Goal: Task Accomplishment & Management: Manage account settings

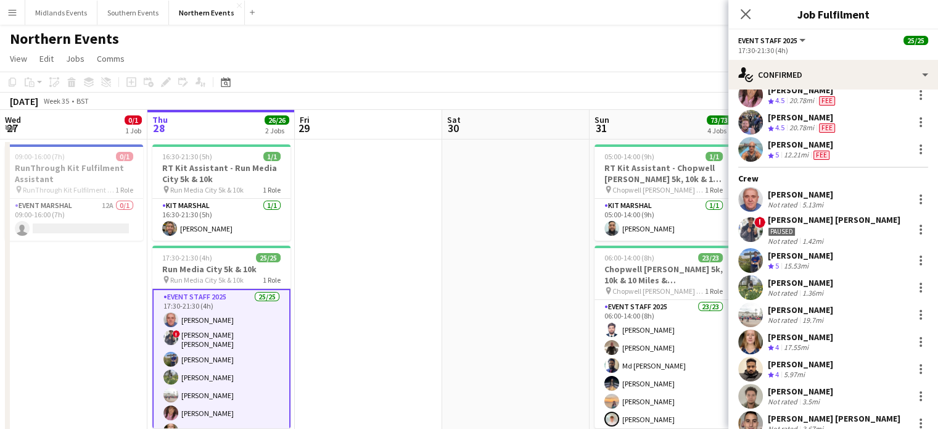
scroll to position [35, 0]
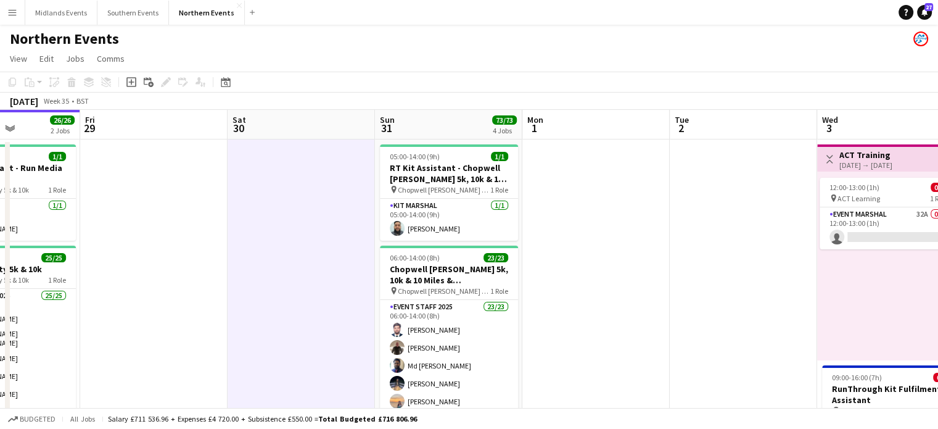
drag, startPoint x: 681, startPoint y: 313, endPoint x: 452, endPoint y: 340, distance: 231.1
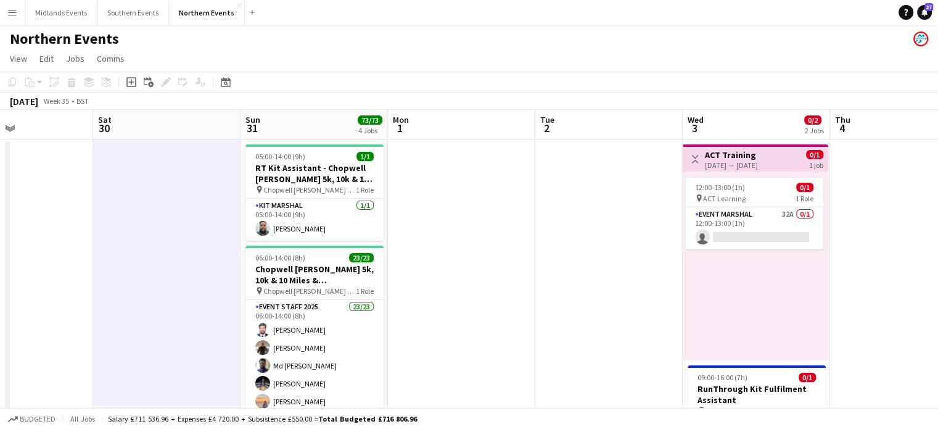
drag, startPoint x: 724, startPoint y: 370, endPoint x: 536, endPoint y: 370, distance: 188.2
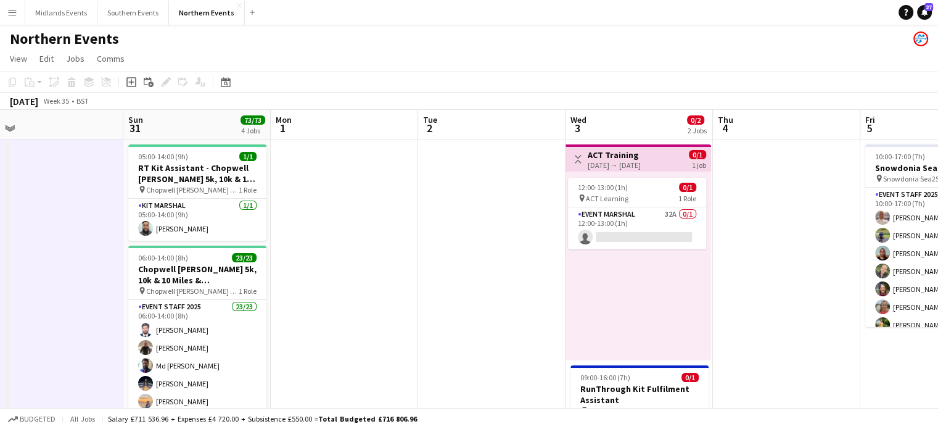
drag, startPoint x: 772, startPoint y: 359, endPoint x: 614, endPoint y: 360, distance: 158.6
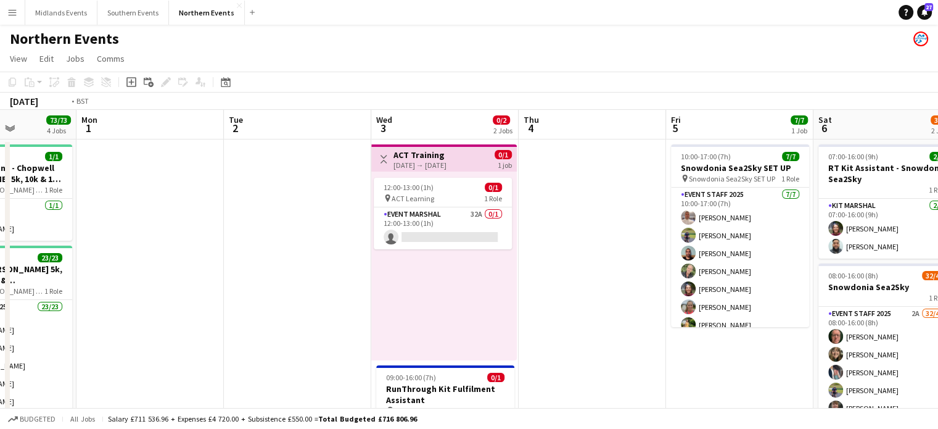
drag, startPoint x: 874, startPoint y: 336, endPoint x: 675, endPoint y: 350, distance: 199.2
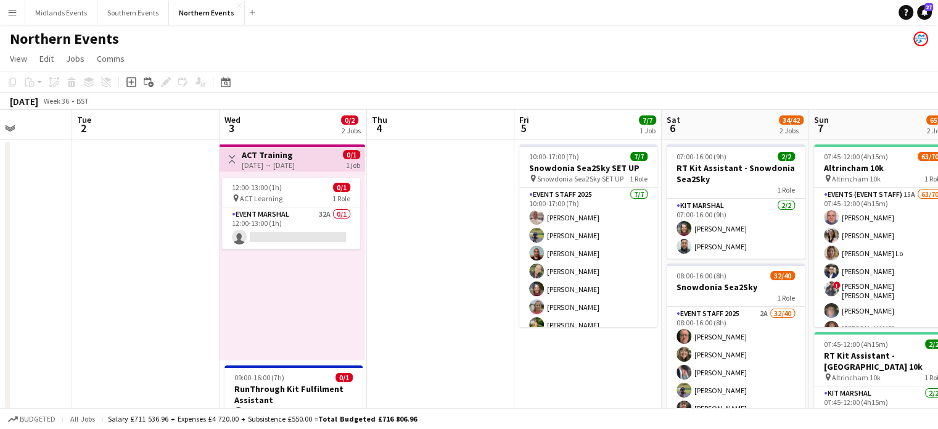
scroll to position [0, 0]
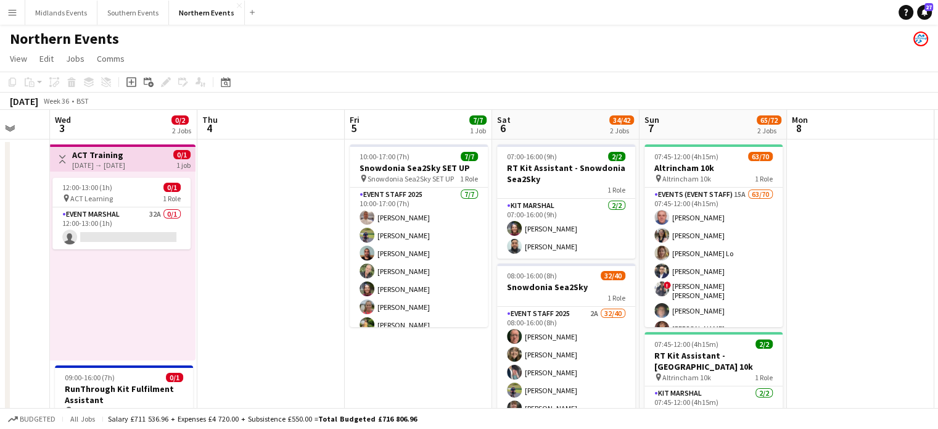
drag, startPoint x: 866, startPoint y: 228, endPoint x: 696, endPoint y: 259, distance: 172.9
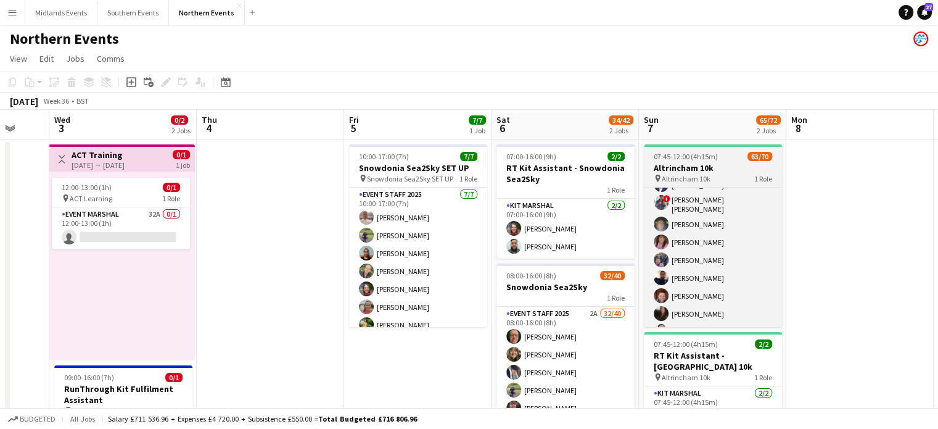
scroll to position [122, 0]
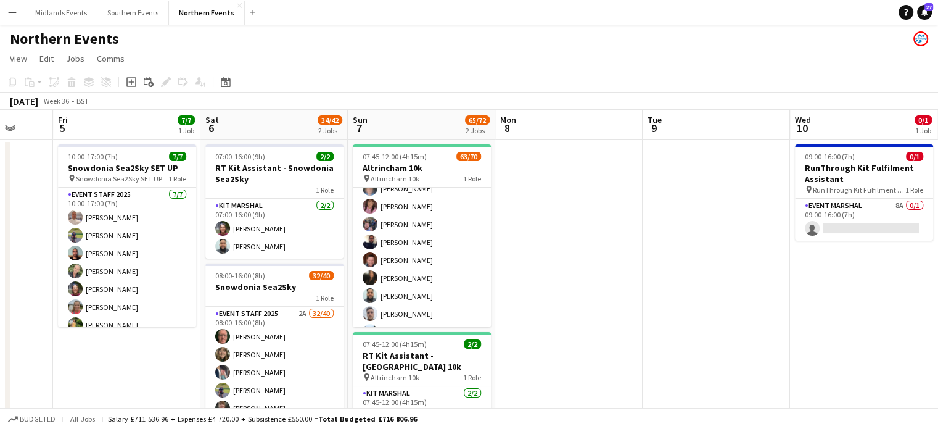
drag, startPoint x: 854, startPoint y: 266, endPoint x: 562, endPoint y: 272, distance: 291.9
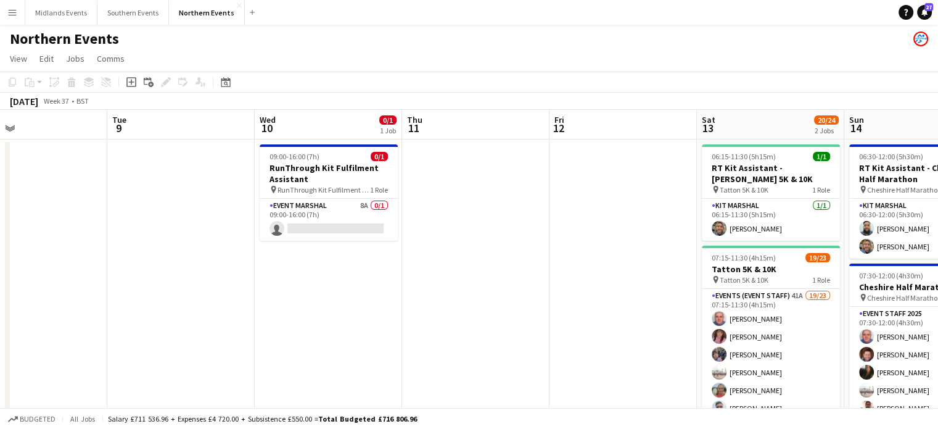
drag, startPoint x: 669, startPoint y: 287, endPoint x: 418, endPoint y: 298, distance: 251.3
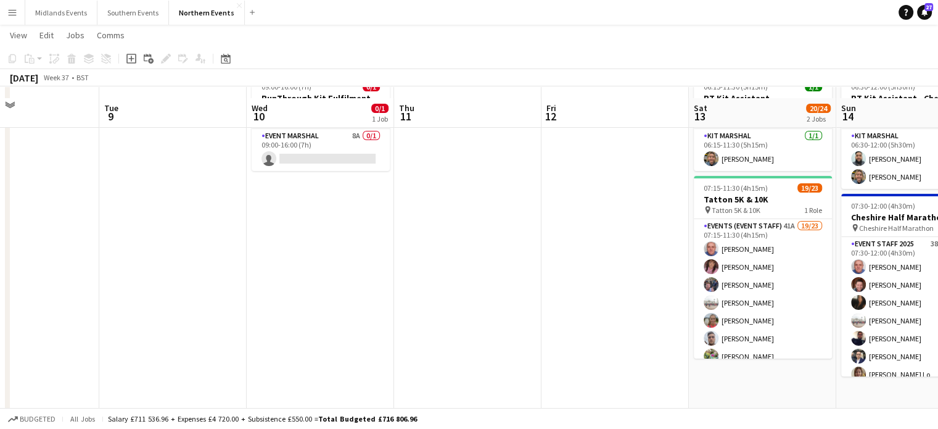
scroll to position [84, 0]
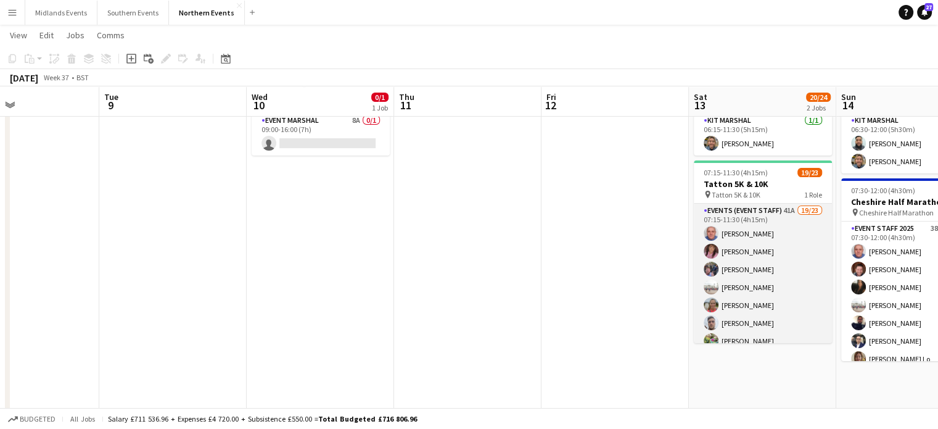
click at [755, 318] on app-card-role "Events (Event Staff) 41A 19/23 07:15-11:30 (4h15m) John Catton Micaela Brindle …" at bounding box center [763, 422] width 138 height 436
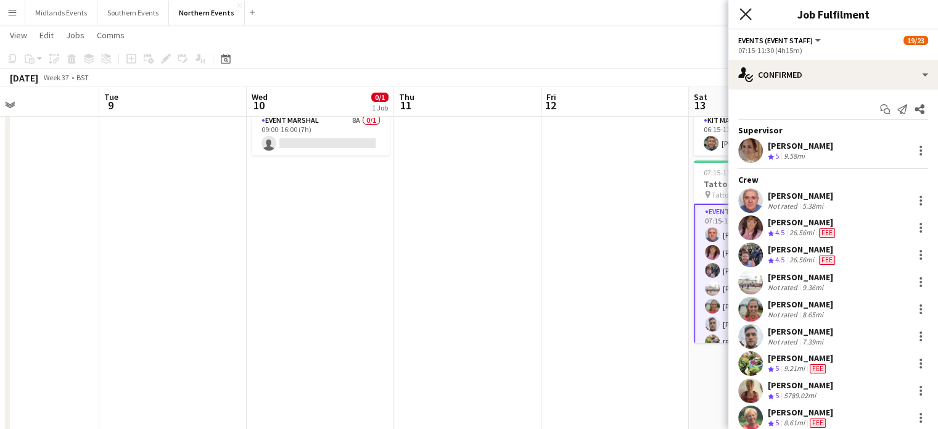
click at [748, 19] on icon "Close pop-in" at bounding box center [746, 14] width 12 height 12
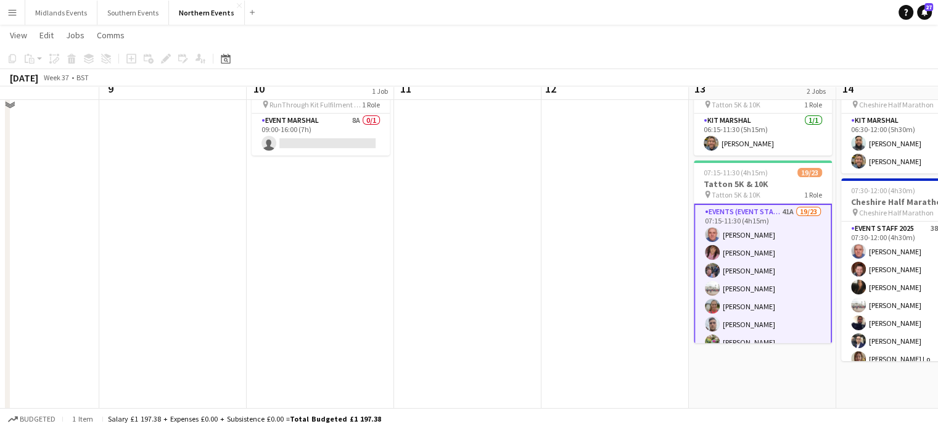
scroll to position [0, 0]
